Goal: Information Seeking & Learning: Learn about a topic

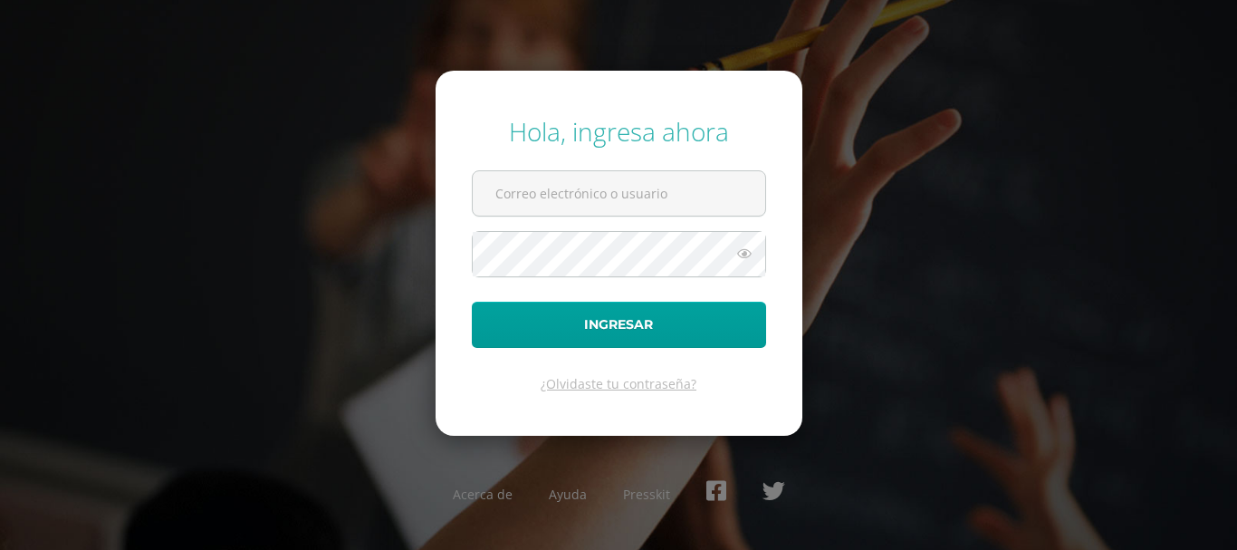
type input "[EMAIL_ADDRESS][DOMAIN_NAME]"
click at [472, 302] on button "Ingresar" at bounding box center [619, 325] width 294 height 46
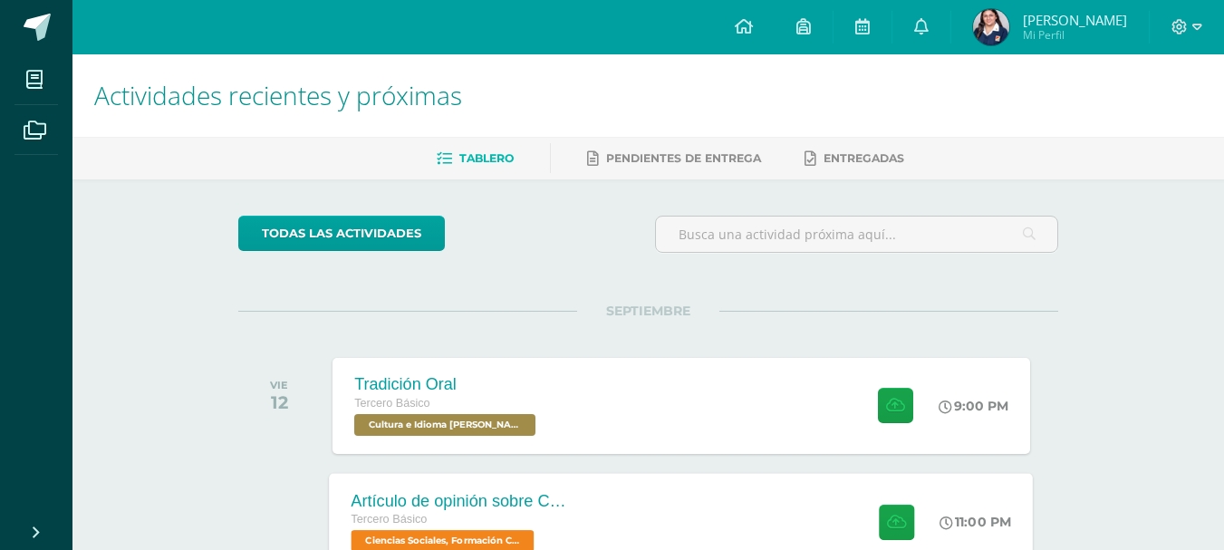
click at [812, 490] on div "Artículo de opinión sobre Conflicto Armado Interno Tercero Básico Ciencias Soci…" at bounding box center [682, 521] width 704 height 97
